Goal: Transaction & Acquisition: Purchase product/service

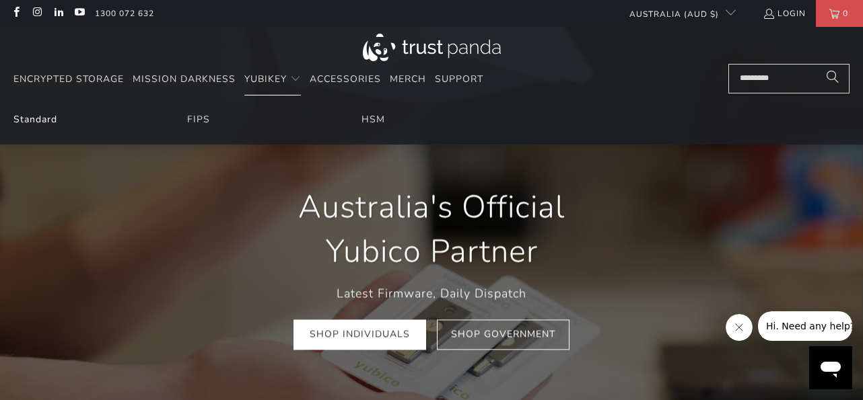
click at [49, 120] on link "Standard" at bounding box center [35, 119] width 44 height 13
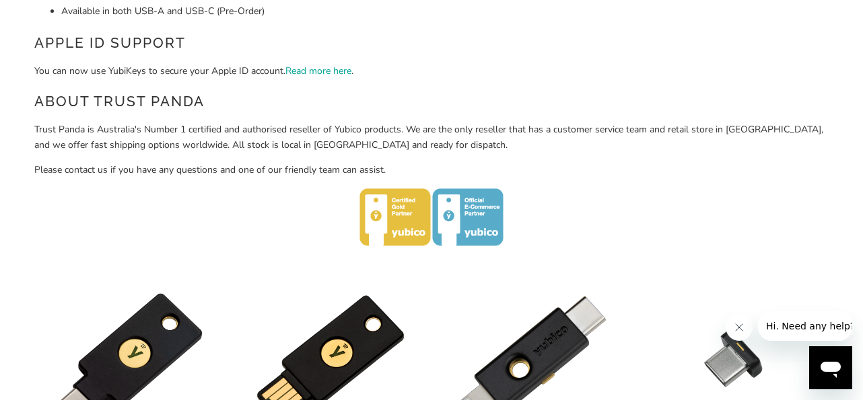
scroll to position [687, 0]
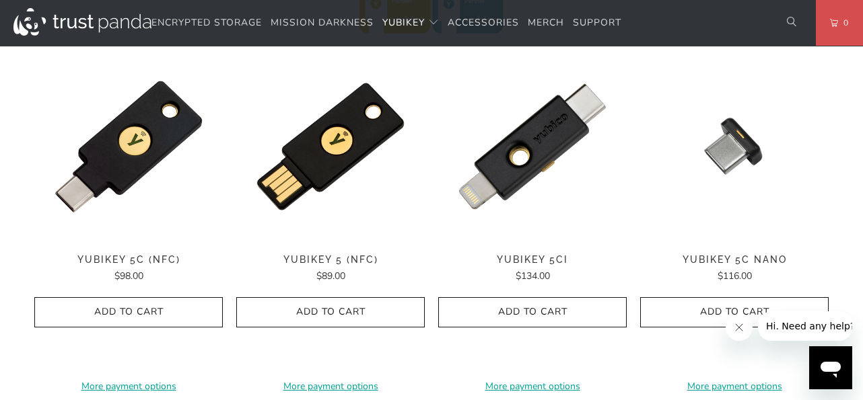
click at [322, 259] on span "YubiKey 5 (NFC)" at bounding box center [330, 259] width 188 height 11
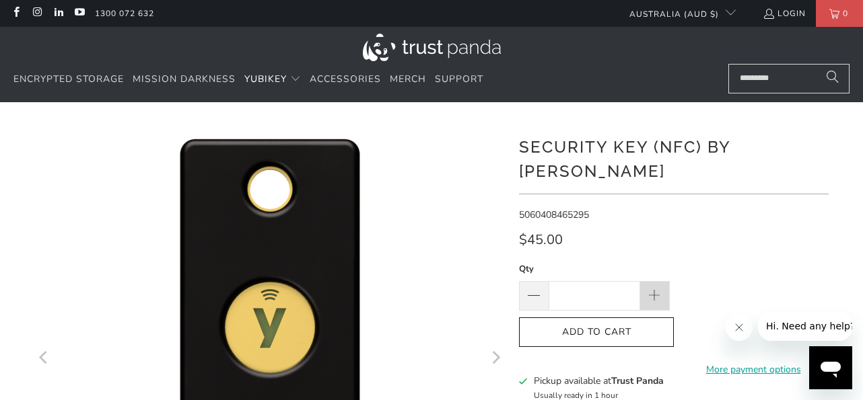
click at [654, 289] on span at bounding box center [655, 296] width 15 height 15
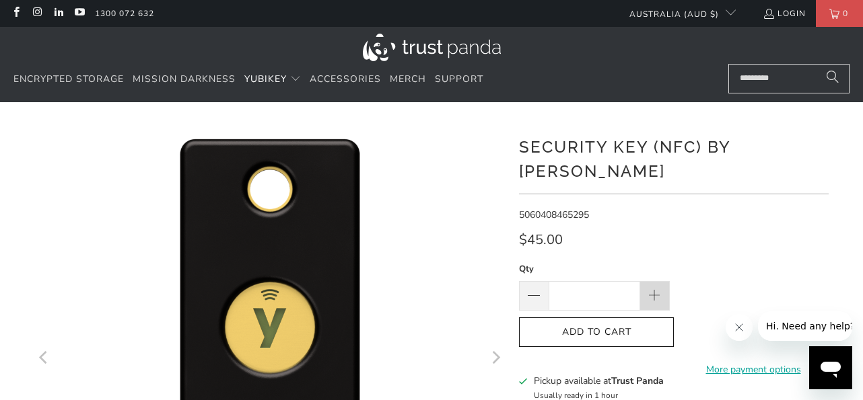
click at [654, 289] on span at bounding box center [655, 296] width 15 height 15
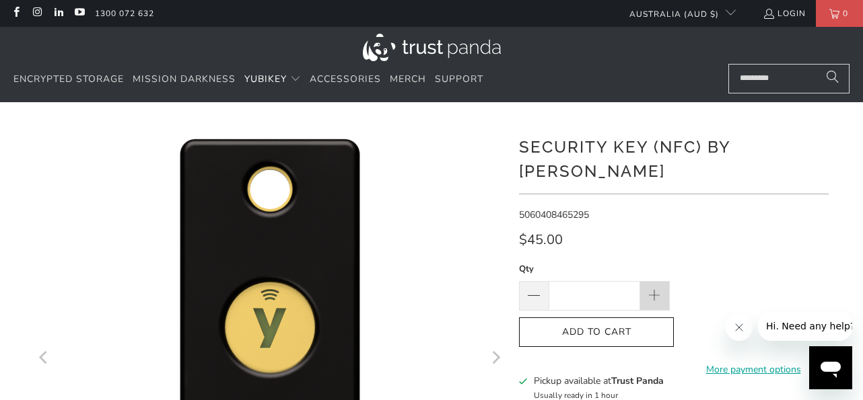
click at [654, 289] on span at bounding box center [655, 296] width 15 height 15
click at [653, 281] on span at bounding box center [655, 296] width 30 height 30
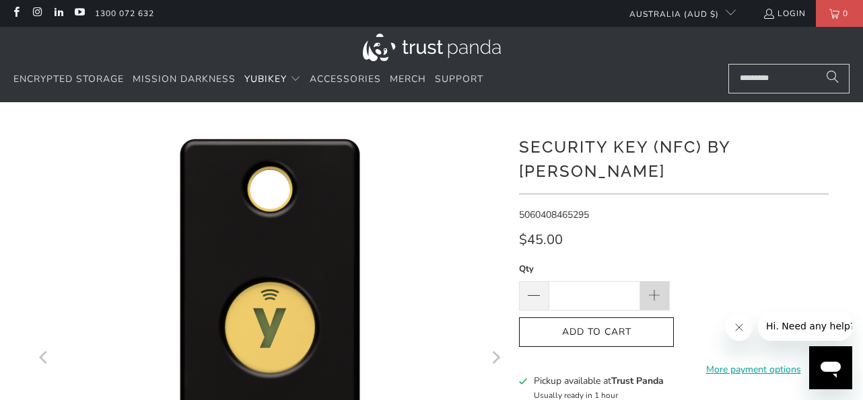
click at [653, 281] on span at bounding box center [655, 296] width 30 height 30
type input "**"
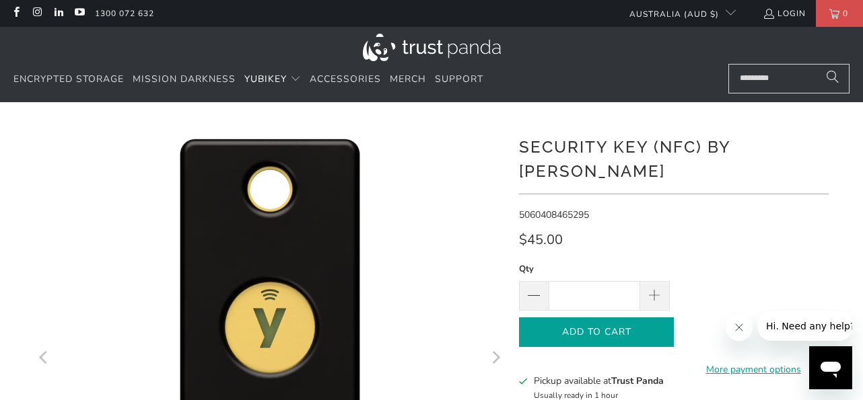
click at [606, 322] on icon "button" at bounding box center [597, 333] width 22 height 22
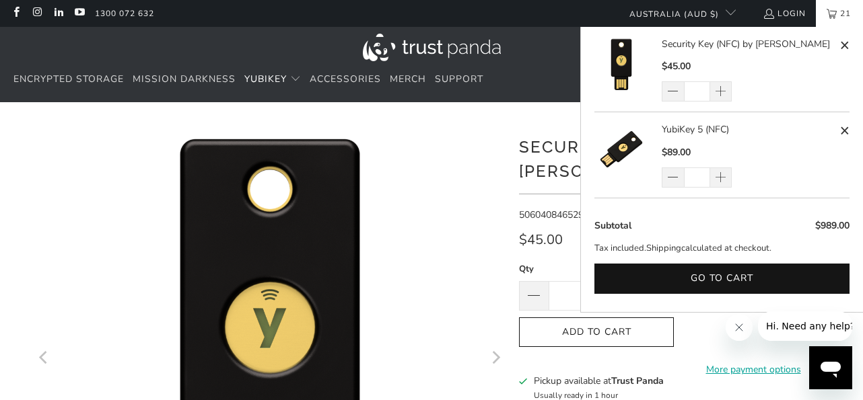
click at [703, 43] on link "Security Key (NFC) by [PERSON_NAME]" at bounding box center [749, 44] width 174 height 15
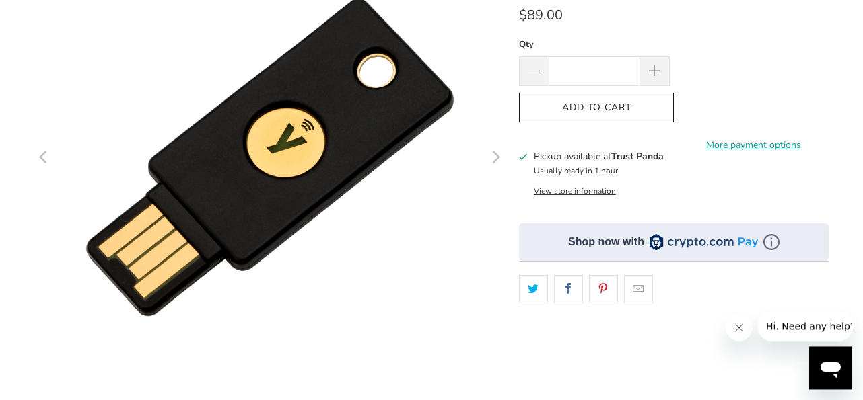
scroll to position [206, 0]
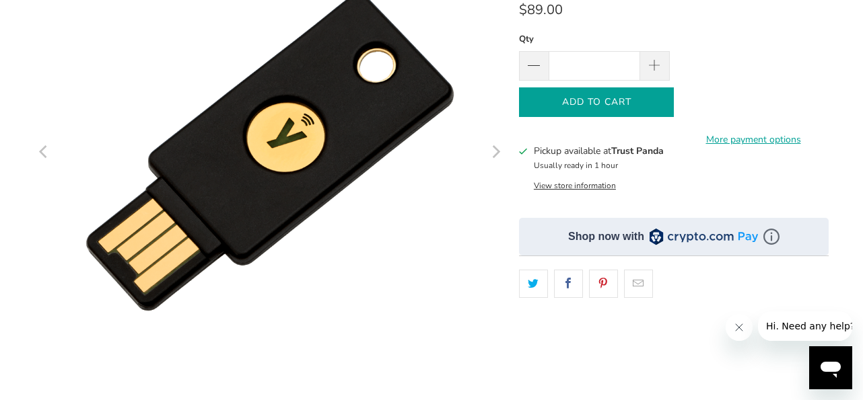
click at [601, 104] on icon "button" at bounding box center [597, 103] width 22 height 22
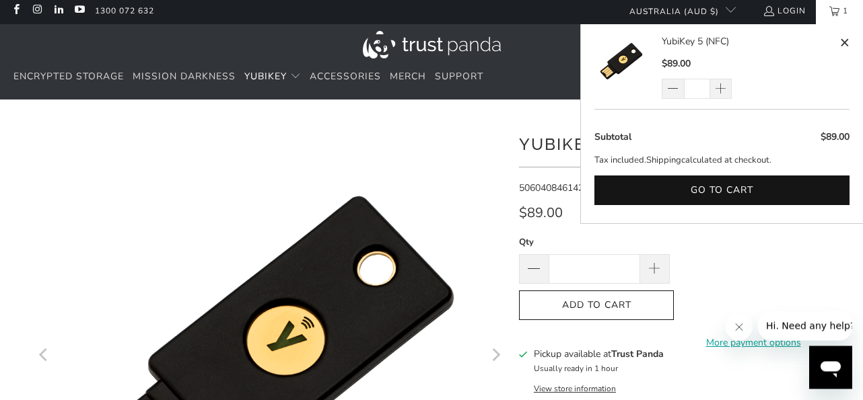
scroll to position [0, 0]
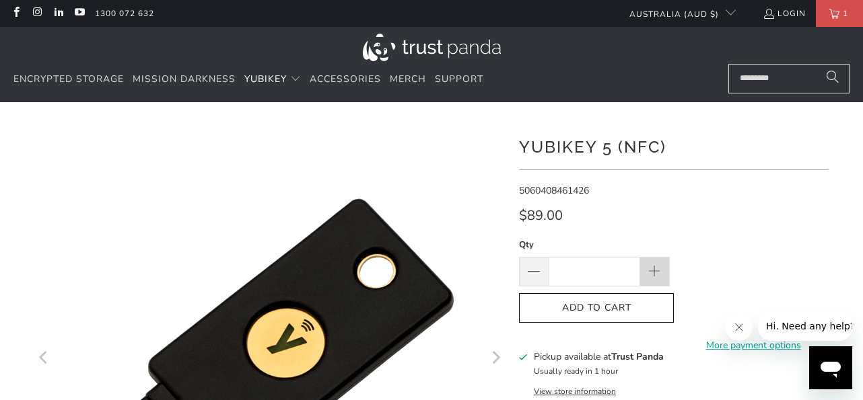
click at [647, 267] on span at bounding box center [655, 272] width 30 height 30
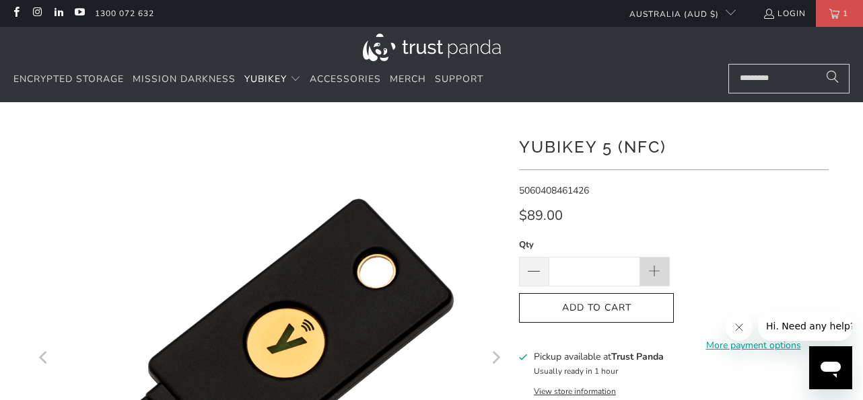
click at [647, 266] on span at bounding box center [655, 272] width 30 height 30
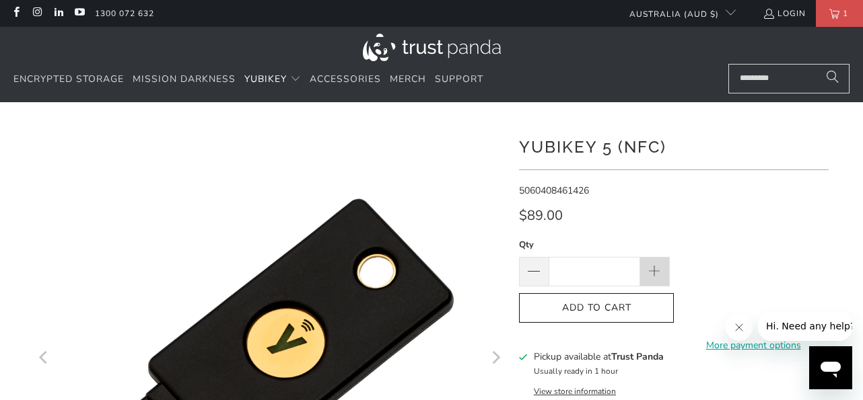
click at [647, 266] on span at bounding box center [655, 272] width 30 height 30
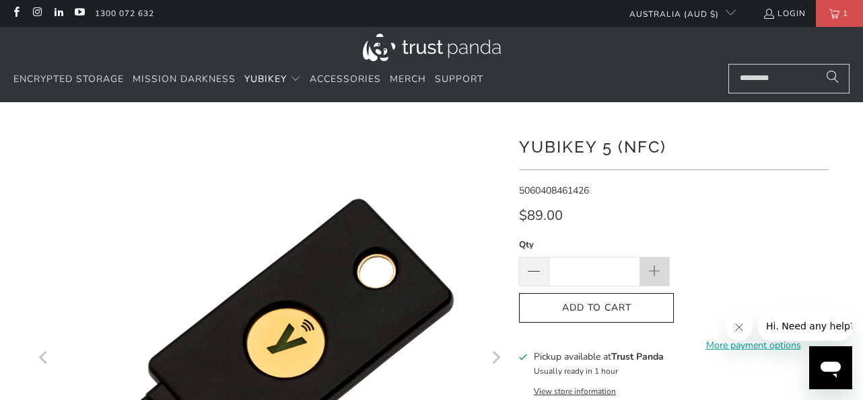
click at [647, 266] on span at bounding box center [655, 272] width 30 height 30
type input "**"
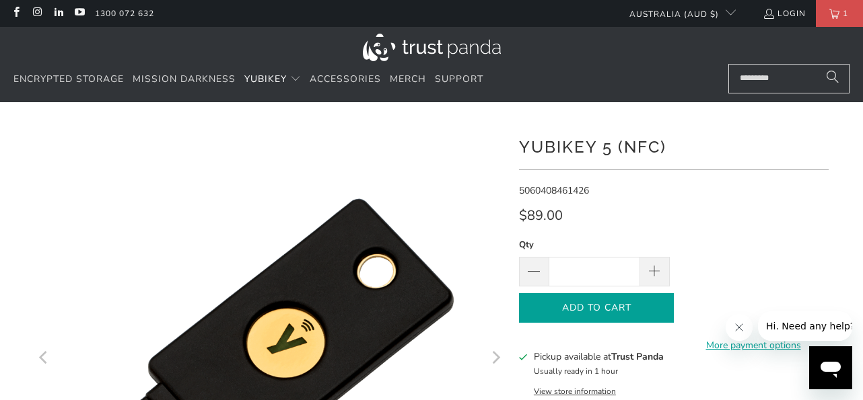
click at [619, 311] on span "Add to Cart" at bounding box center [596, 308] width 127 height 11
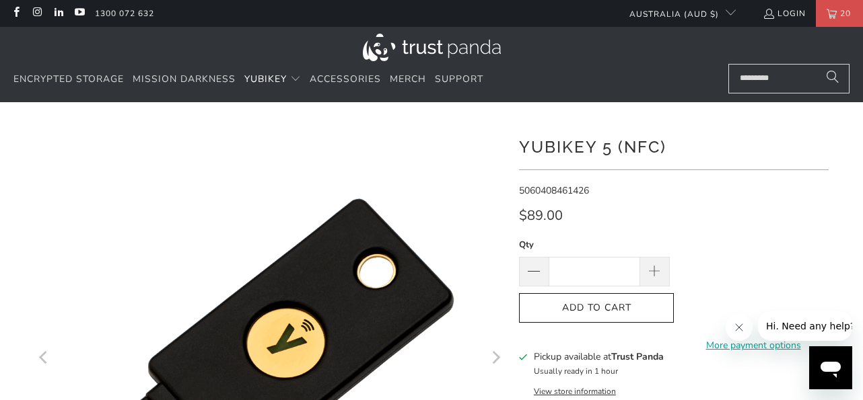
click at [496, 114] on div at bounding box center [431, 112] width 863 height 20
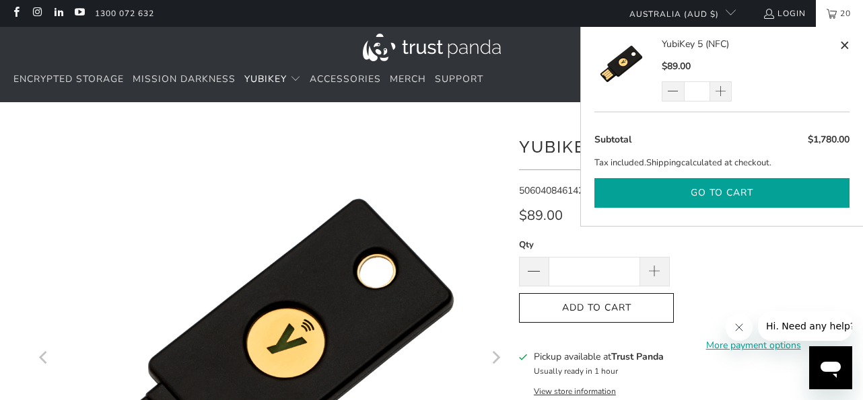
click at [725, 186] on button "Go to cart" at bounding box center [721, 193] width 255 height 30
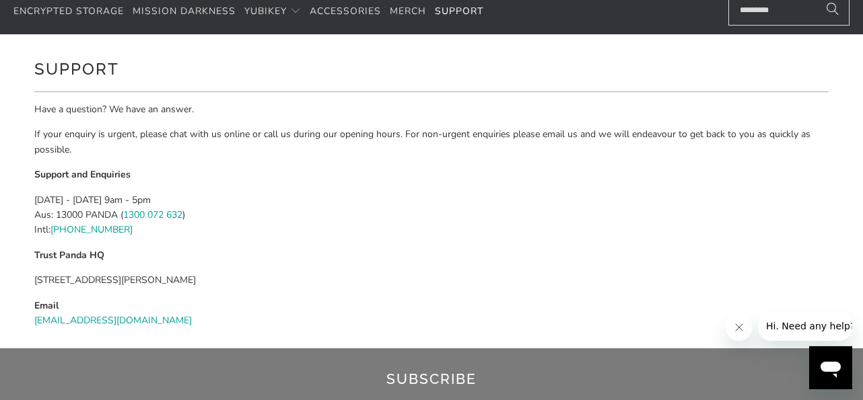
scroll to position [69, 0]
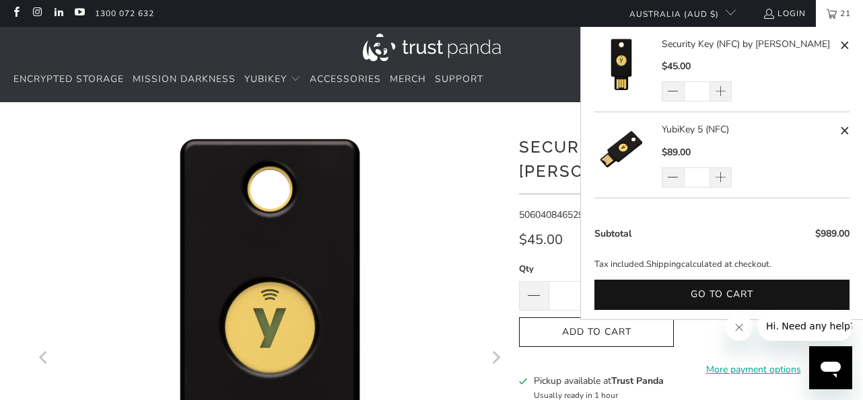
click at [839, 44] on span at bounding box center [844, 45] width 10 height 17
type input "*"
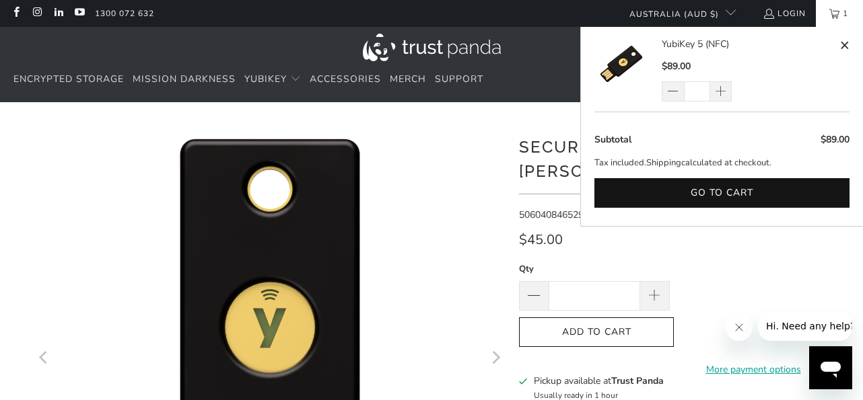
drag, startPoint x: 695, startPoint y: 93, endPoint x: 703, endPoint y: 91, distance: 7.7
click at [703, 91] on input "*" at bounding box center [697, 91] width 26 height 20
type input "*"
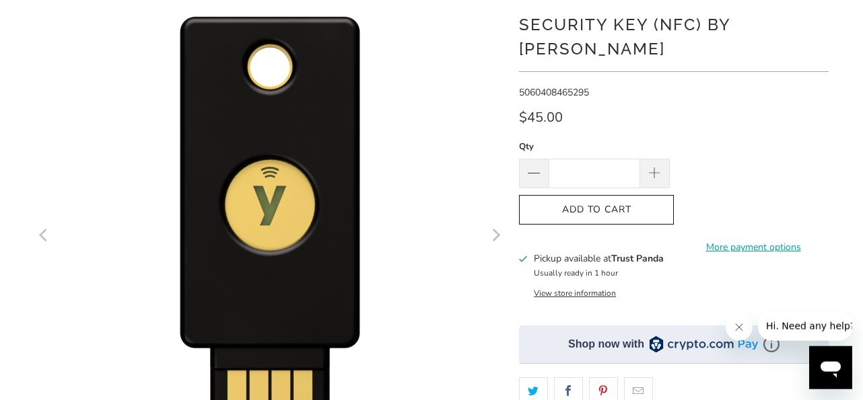
scroll to position [137, 0]
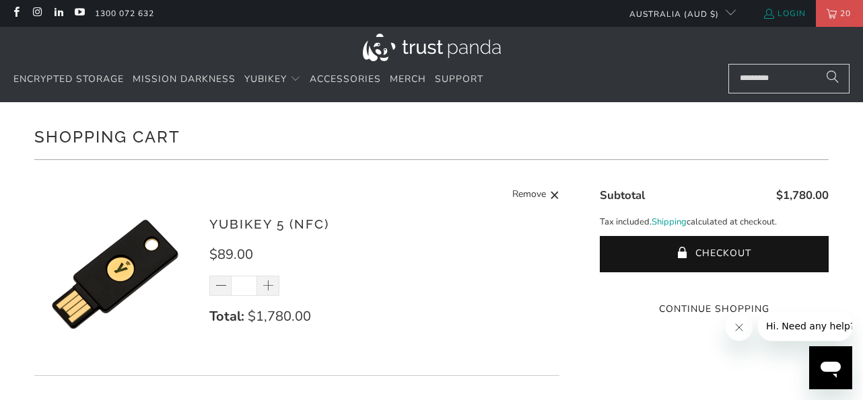
click at [795, 7] on link "Login" at bounding box center [784, 13] width 43 height 15
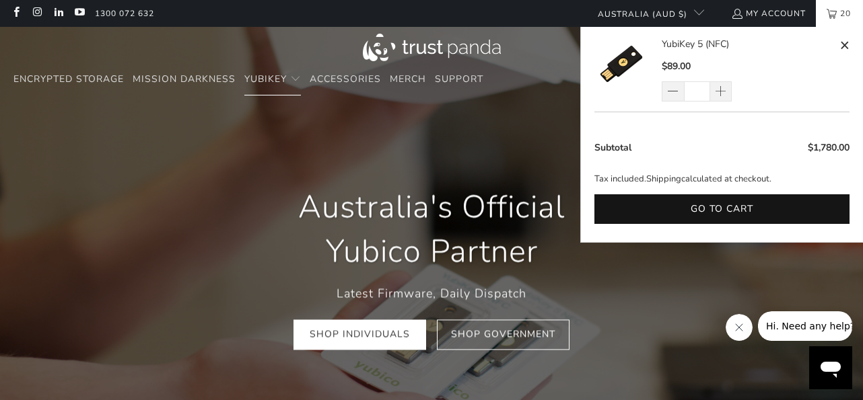
click at [829, 14] on link "20" at bounding box center [839, 13] width 47 height 27
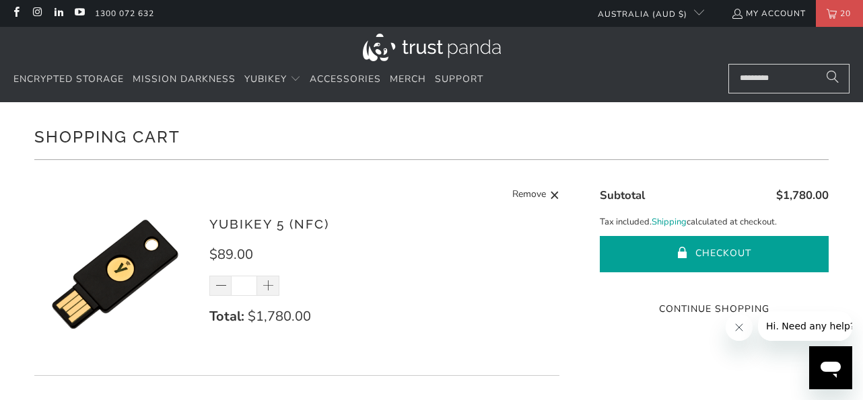
click at [631, 252] on button "Checkout" at bounding box center [714, 254] width 229 height 36
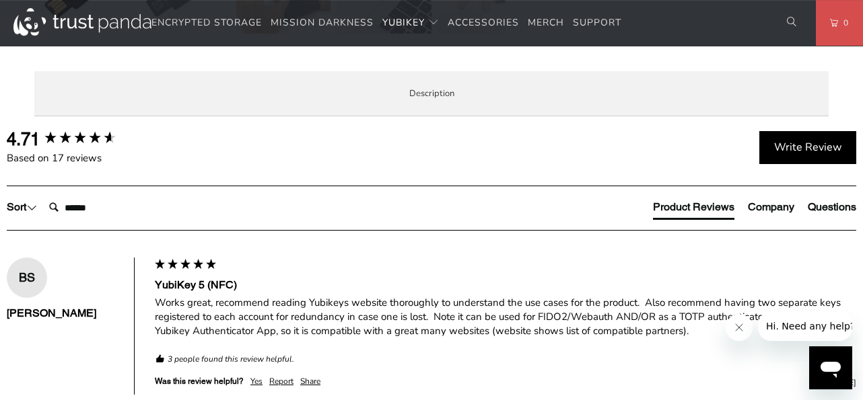
scroll to position [549, 0]
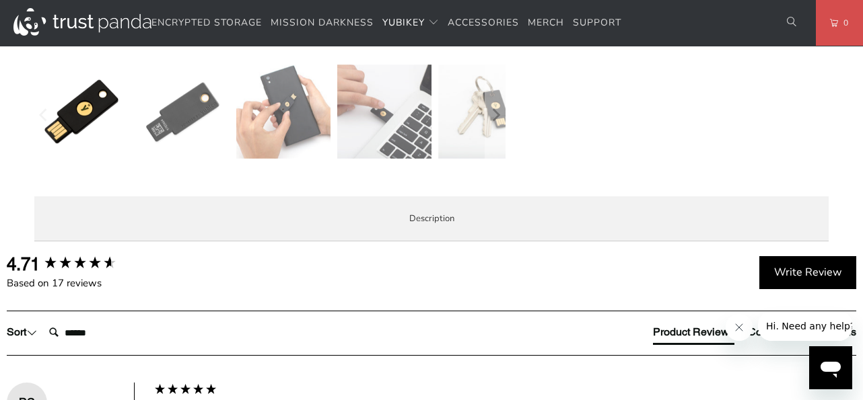
click at [0, 0] on span "Specifications" at bounding box center [0, 0] width 0 height 0
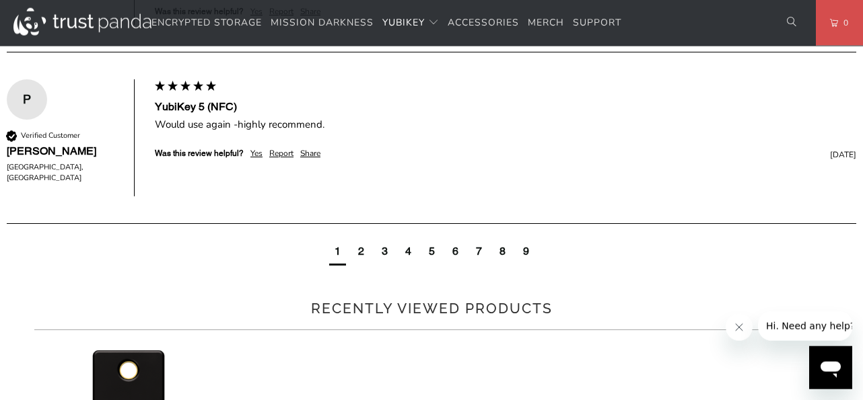
scroll to position [1030, 0]
